Goal: Task Accomplishment & Management: Manage account settings

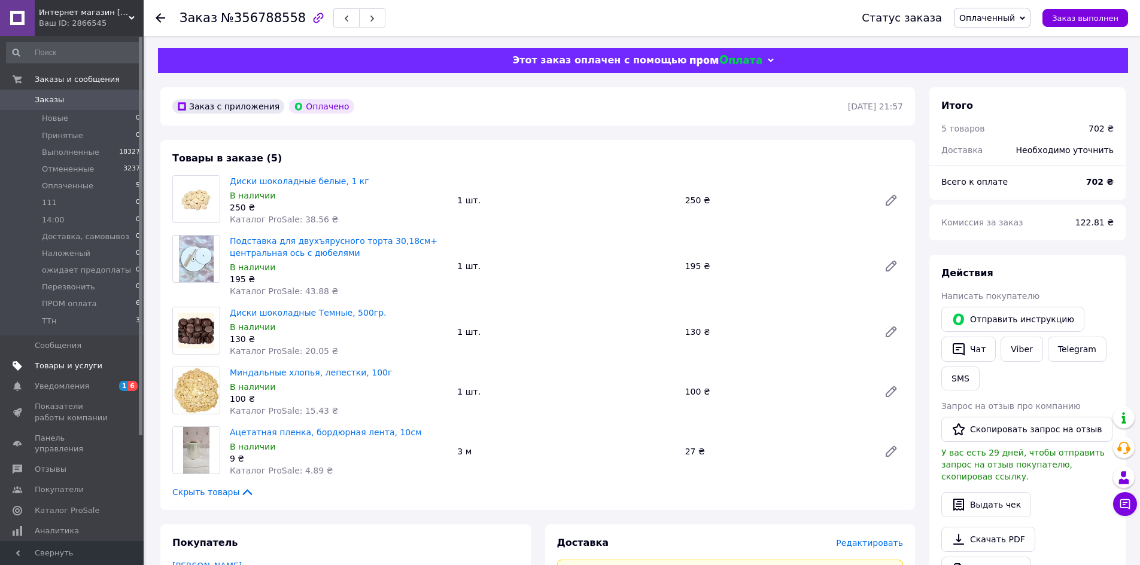
click at [75, 365] on span "Товары и услуги" at bounding box center [69, 366] width 68 height 11
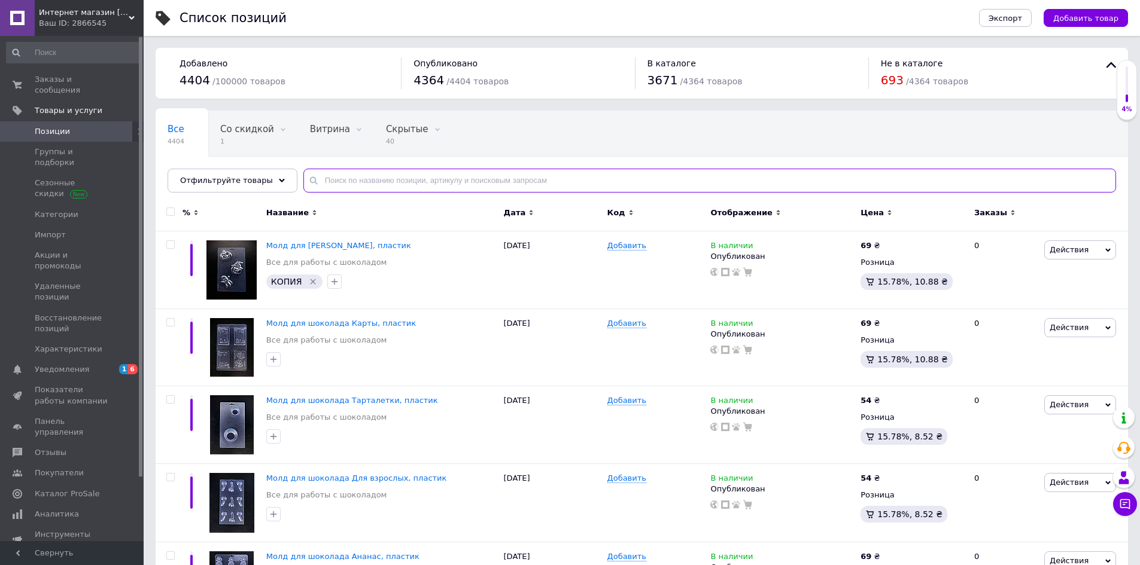
drag, startPoint x: 361, startPoint y: 181, endPoint x: 358, endPoint y: 187, distance: 7.0
click at [359, 181] on input "text" at bounding box center [709, 181] width 813 height 24
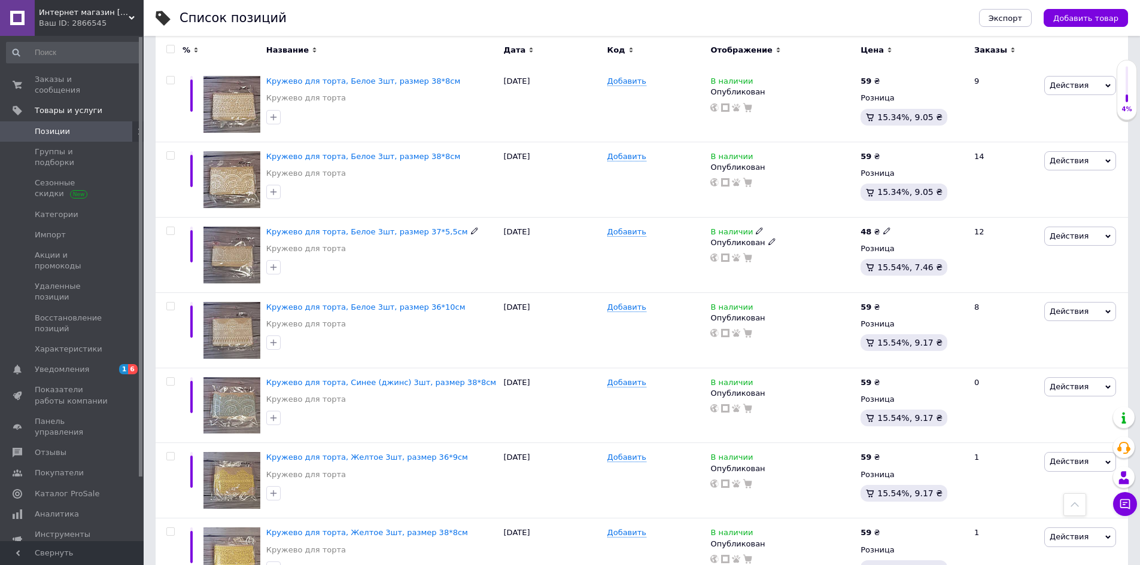
scroll to position [1241, 0]
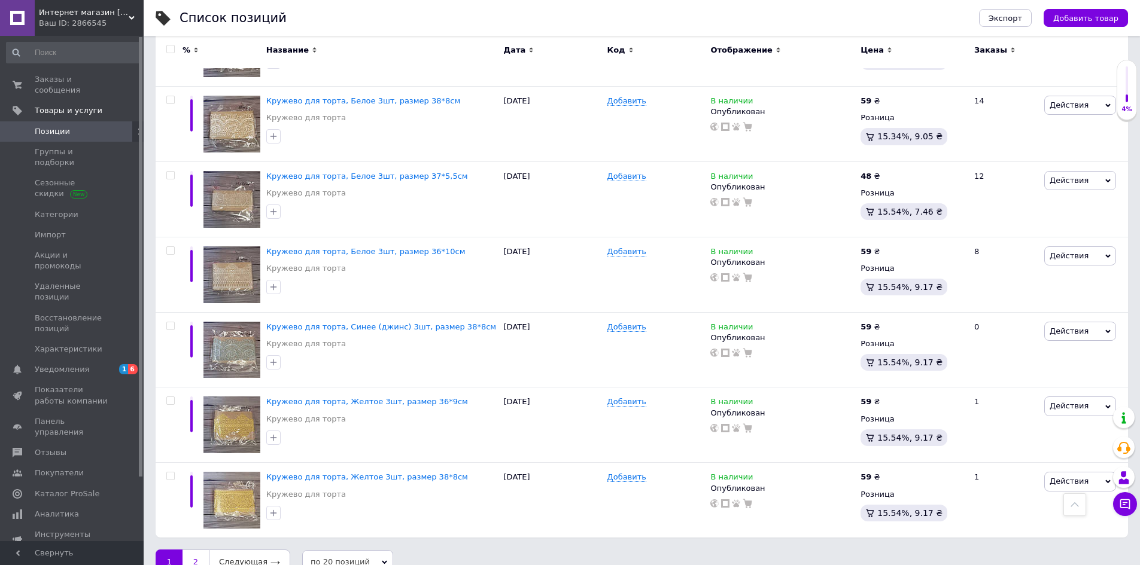
type input "мереж"
click at [191, 550] on link "2" at bounding box center [195, 562] width 26 height 25
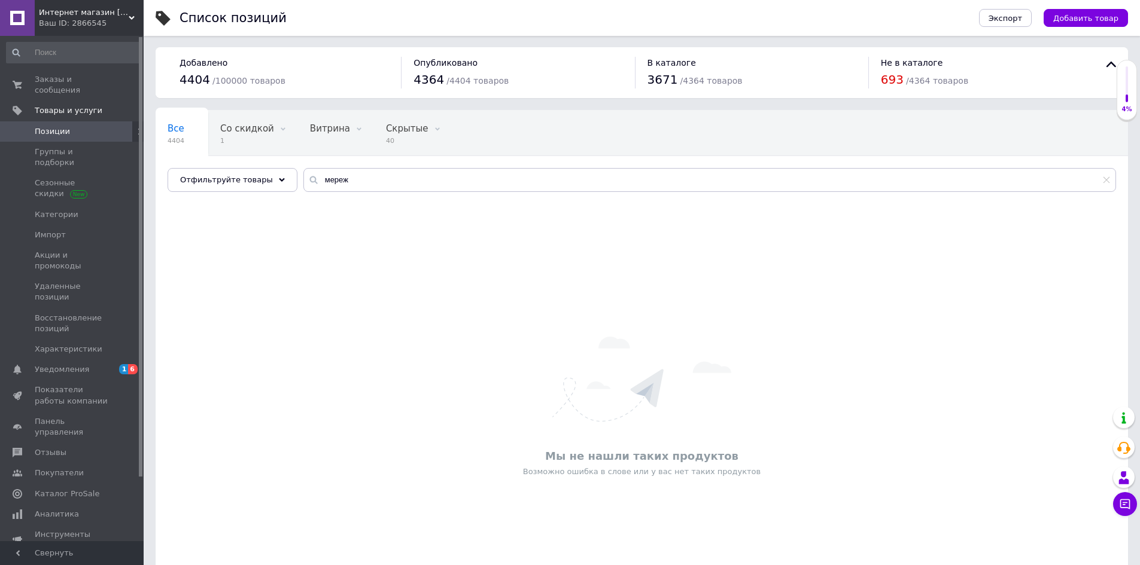
scroll to position [64, 0]
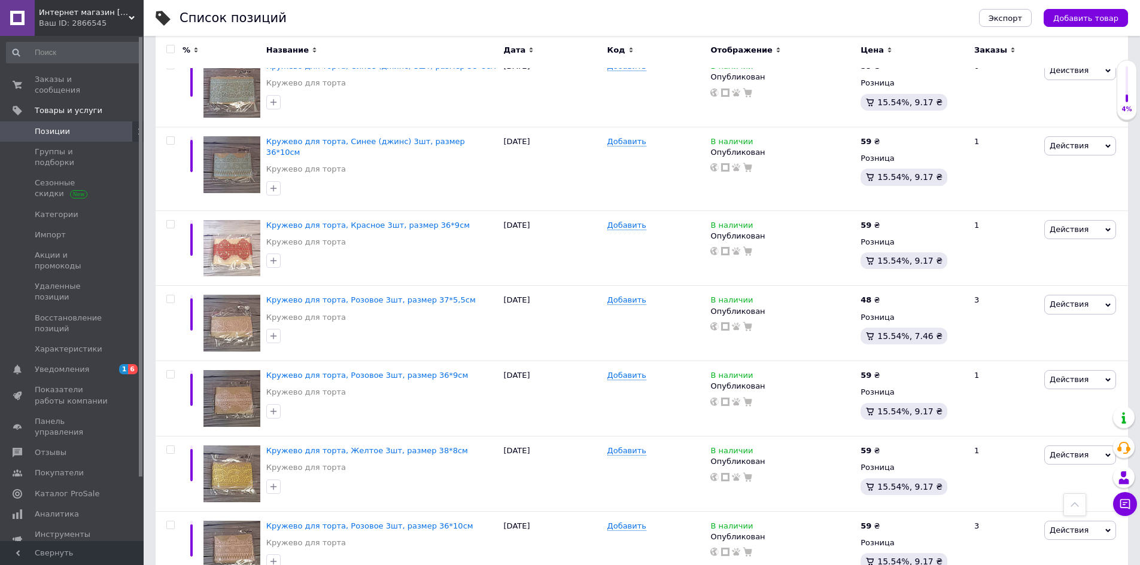
scroll to position [807, 0]
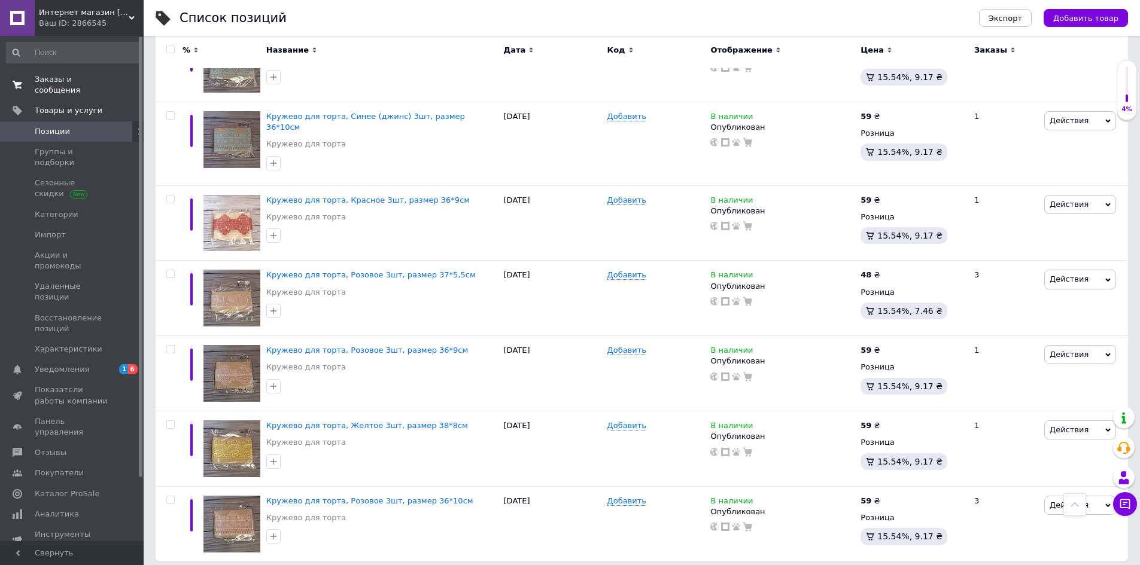
click at [59, 84] on span "Заказы и сообщения" at bounding box center [73, 85] width 76 height 22
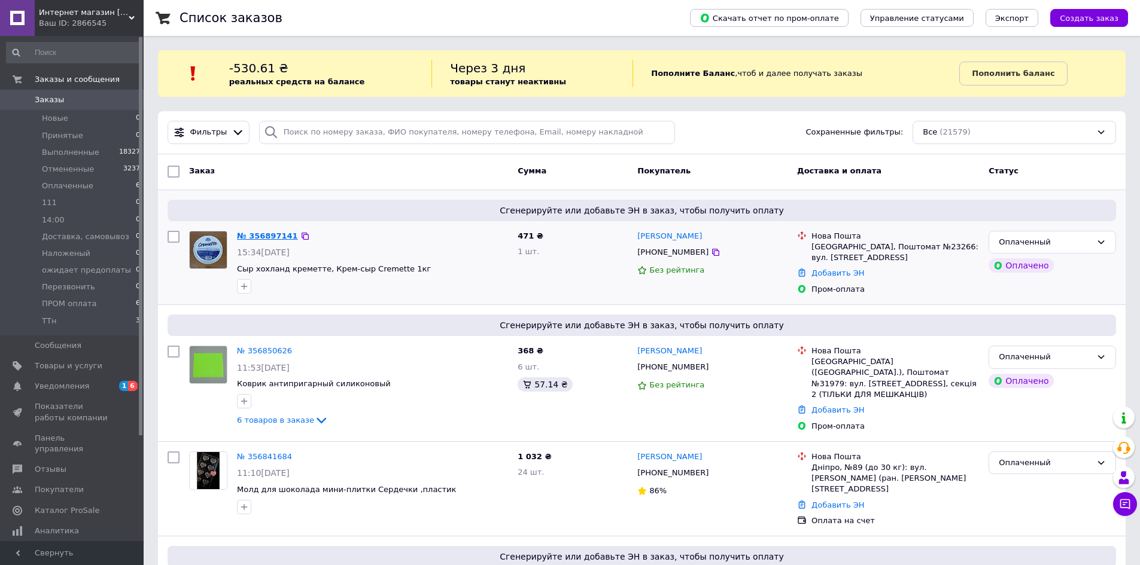
click at [258, 237] on link "№ 356897141" at bounding box center [267, 236] width 61 height 9
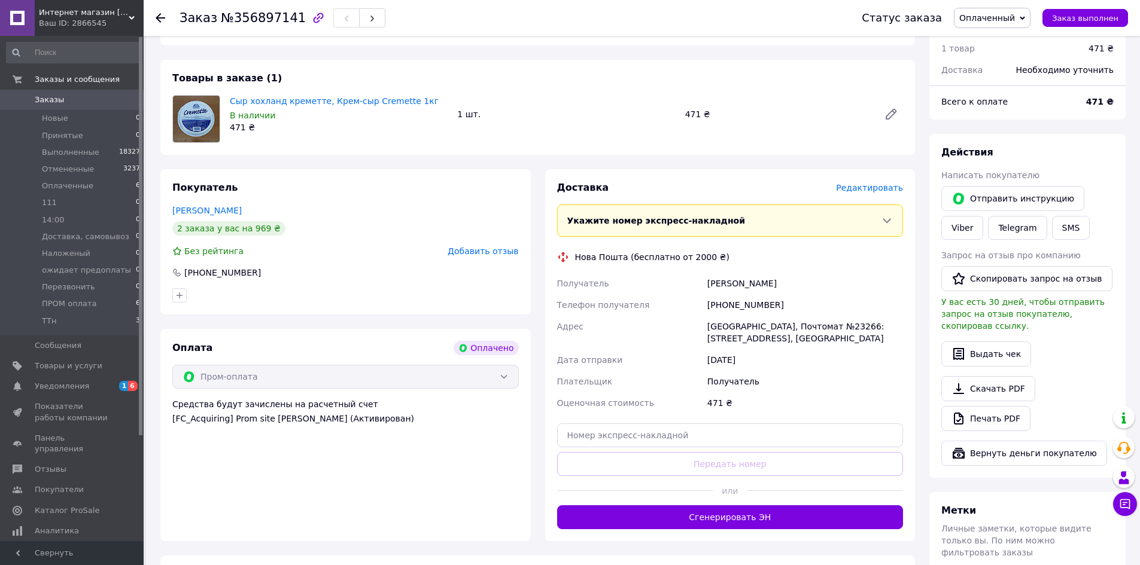
scroll to position [60, 0]
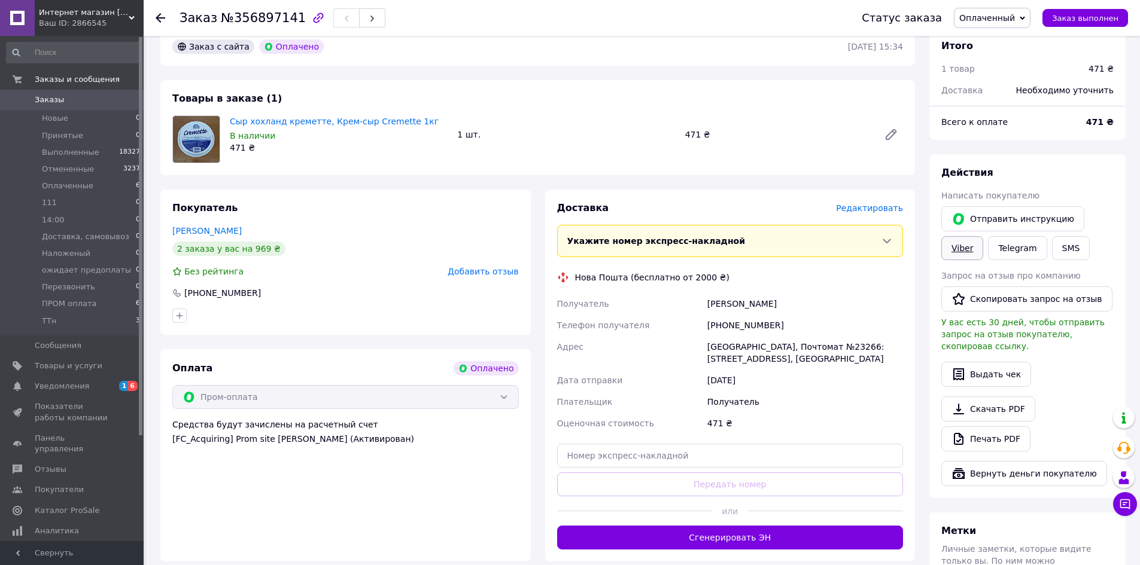
click at [959, 255] on link "Viber" at bounding box center [962, 248] width 42 height 24
click at [981, 431] on link "Печать PDF" at bounding box center [985, 439] width 89 height 25
click at [81, 187] on span "Оплаченные" at bounding box center [67, 186] width 51 height 11
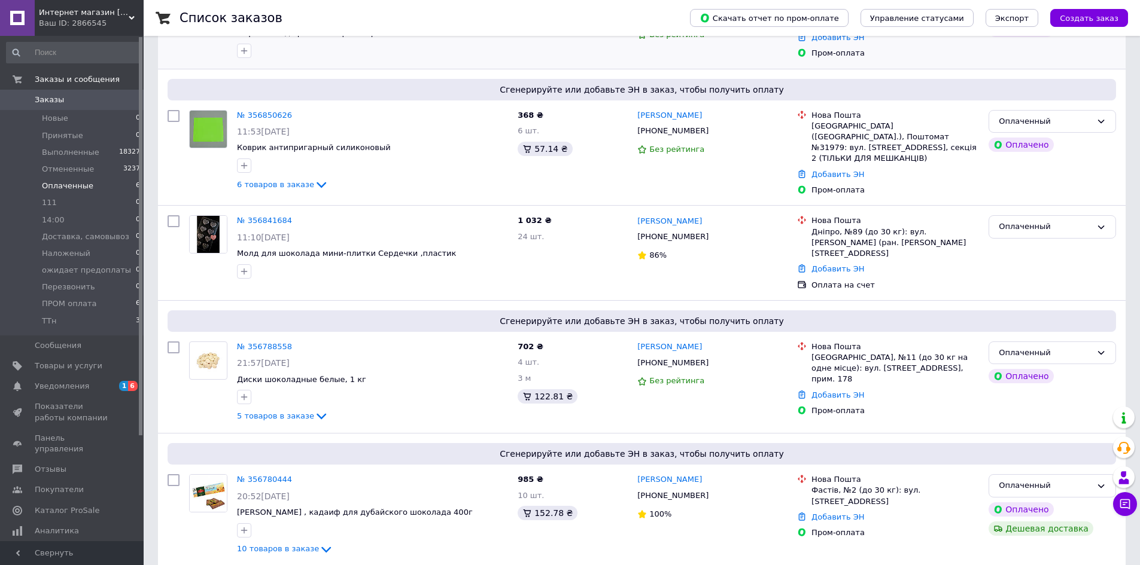
scroll to position [299, 0]
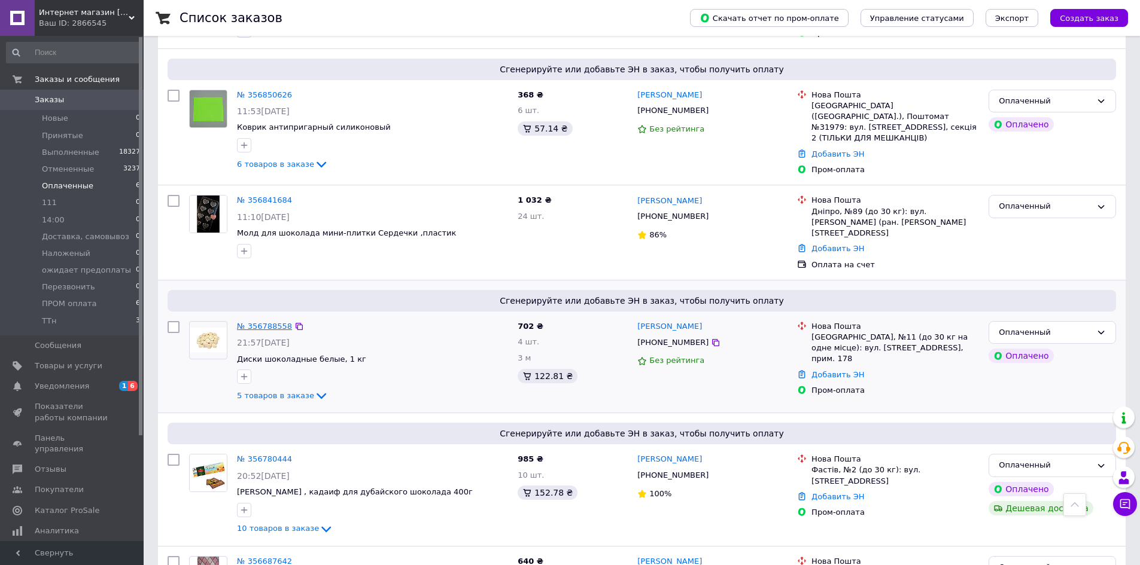
click at [261, 322] on link "№ 356788558" at bounding box center [264, 326] width 55 height 9
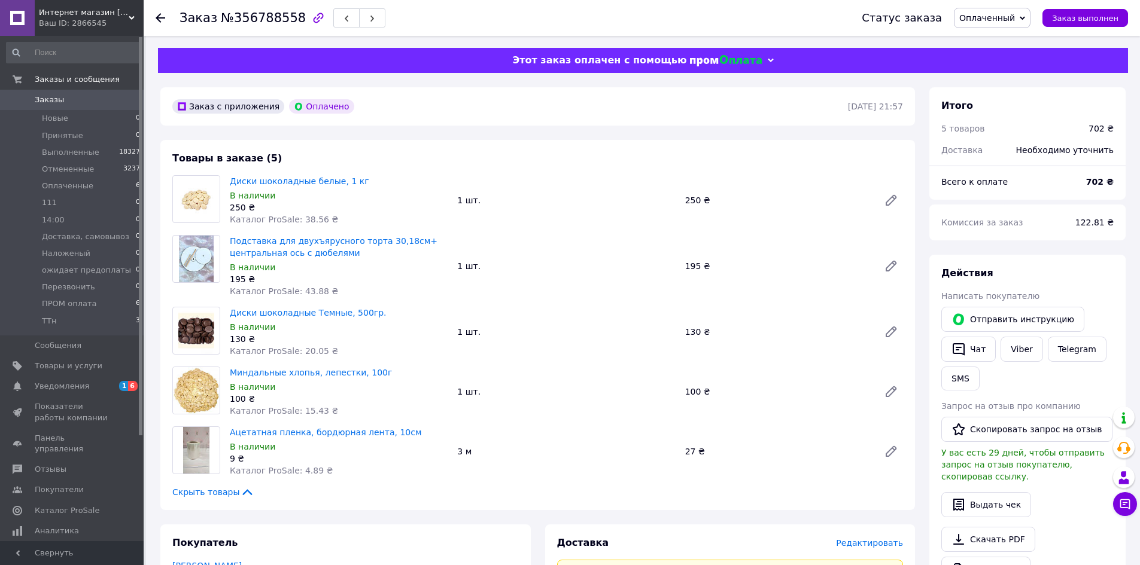
click at [161, 17] on use at bounding box center [161, 18] width 10 height 10
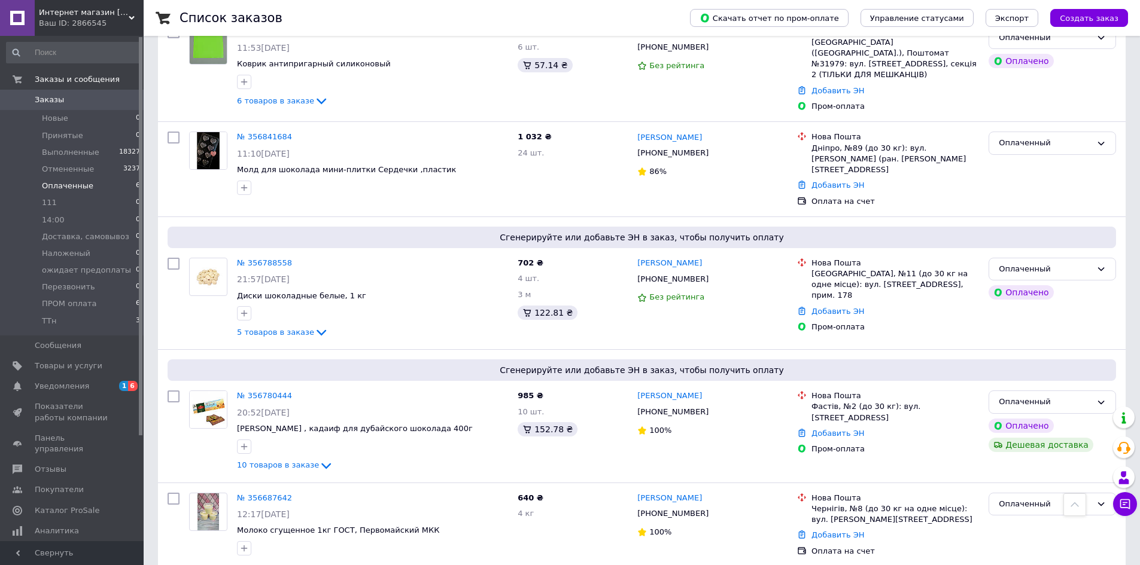
scroll to position [363, 0]
click at [256, 391] on link "№ 356780444" at bounding box center [264, 395] width 55 height 9
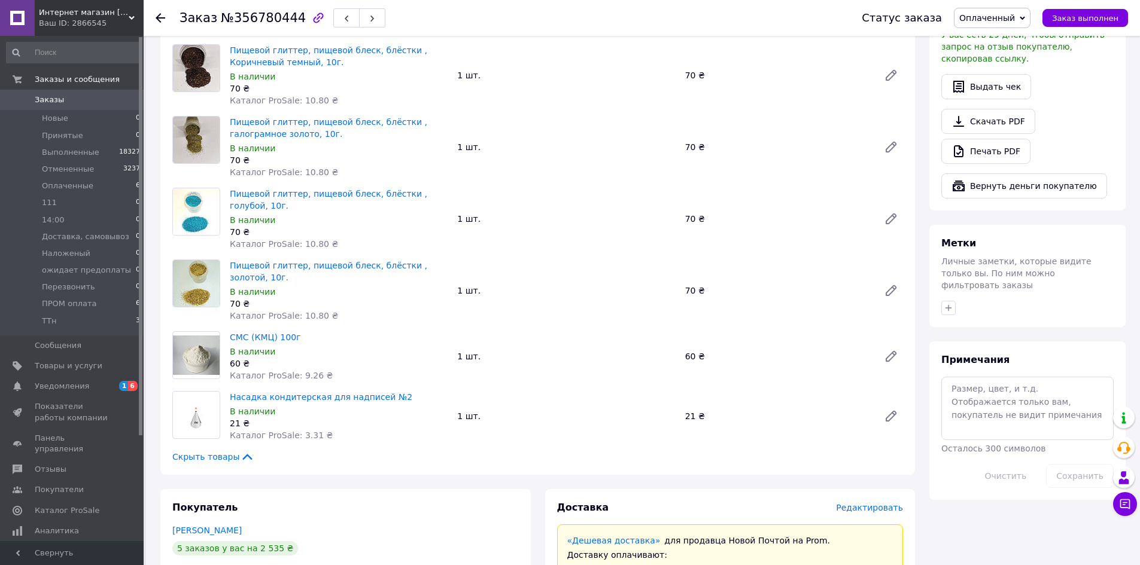
scroll to position [538, 0]
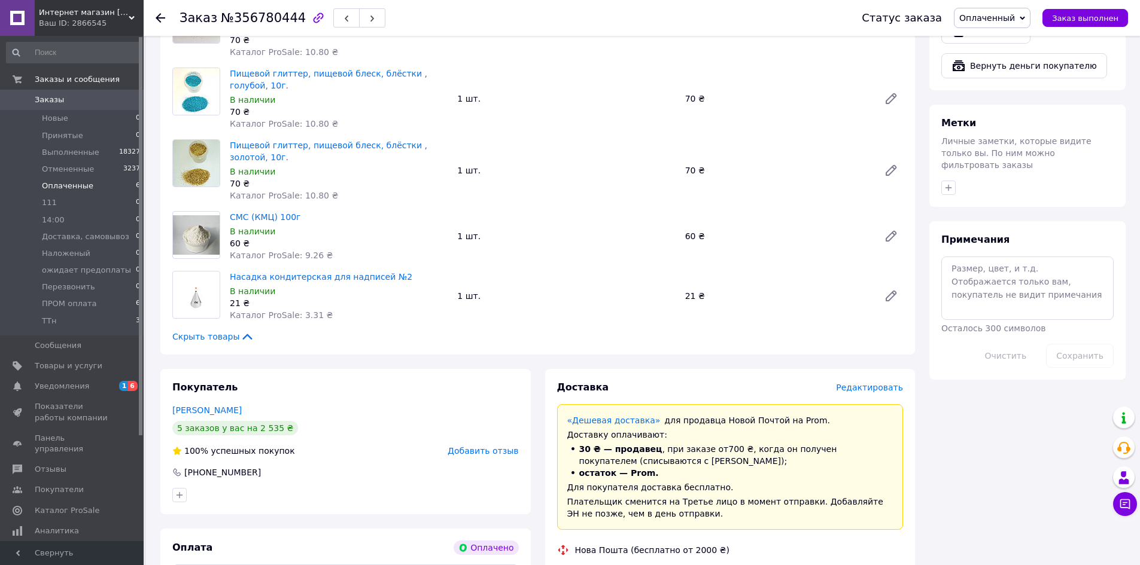
click at [78, 186] on span "Оплаченные" at bounding box center [67, 186] width 51 height 11
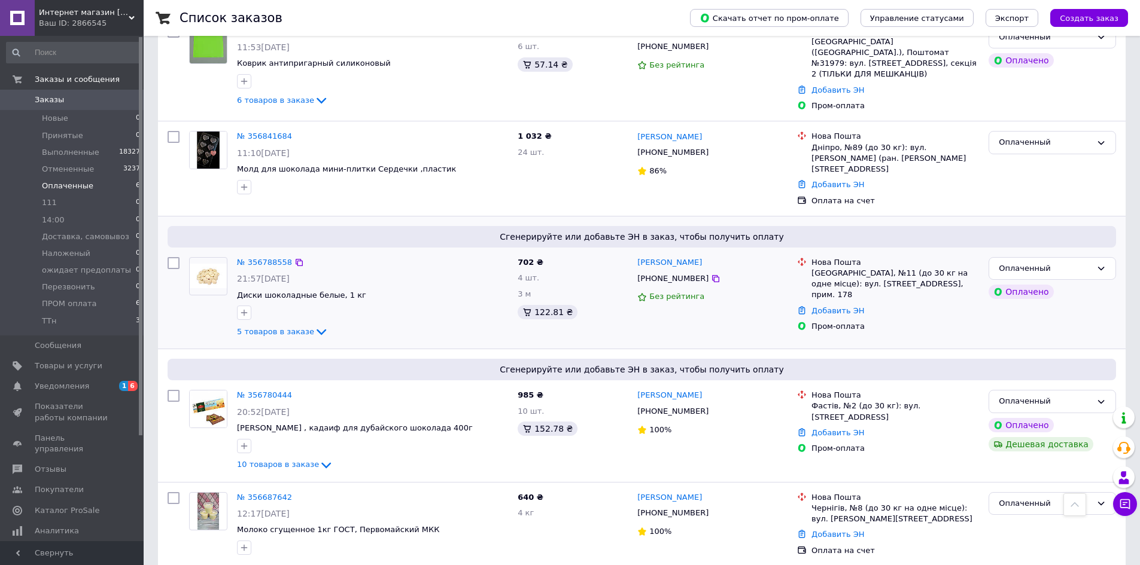
scroll to position [303, 0]
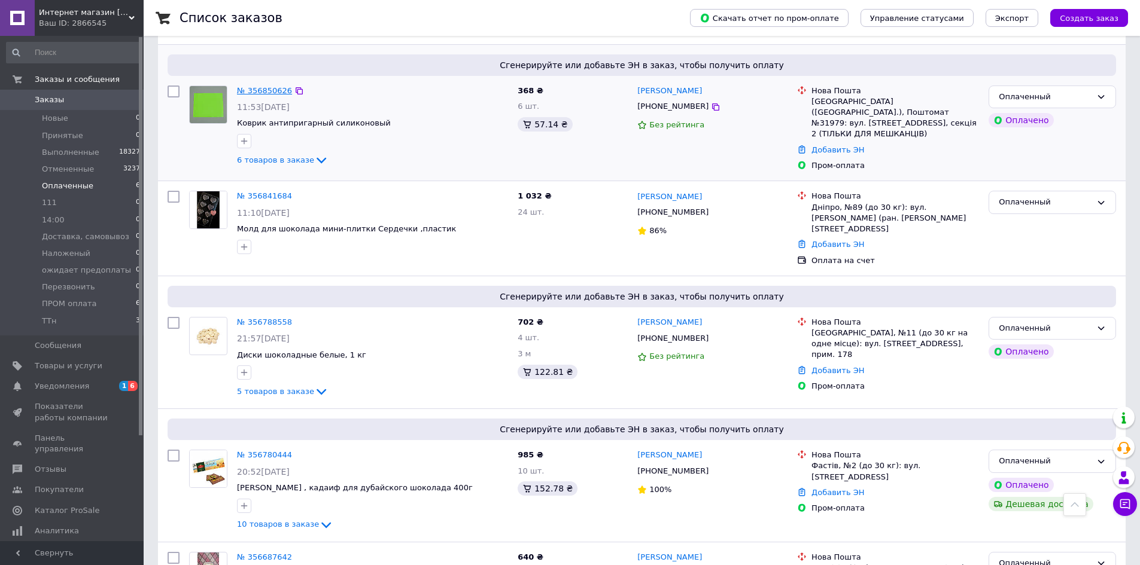
click at [269, 91] on link "№ 356850626" at bounding box center [264, 90] width 55 height 9
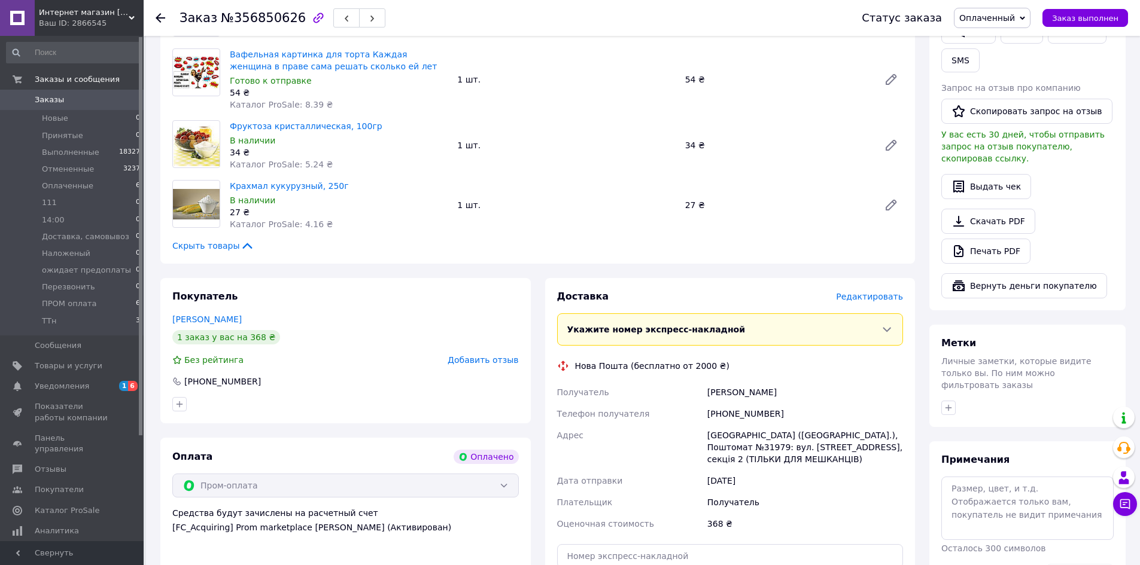
scroll to position [359, 0]
